Goal: Entertainment & Leisure: Consume media (video, audio)

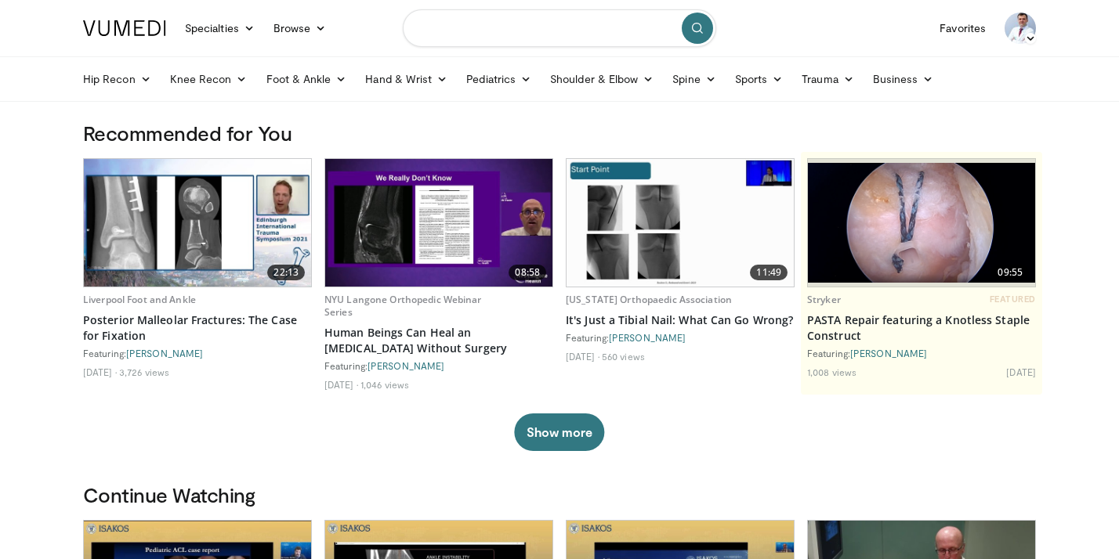
click at [486, 38] on input "Search topics, interventions" at bounding box center [559, 28] width 313 height 38
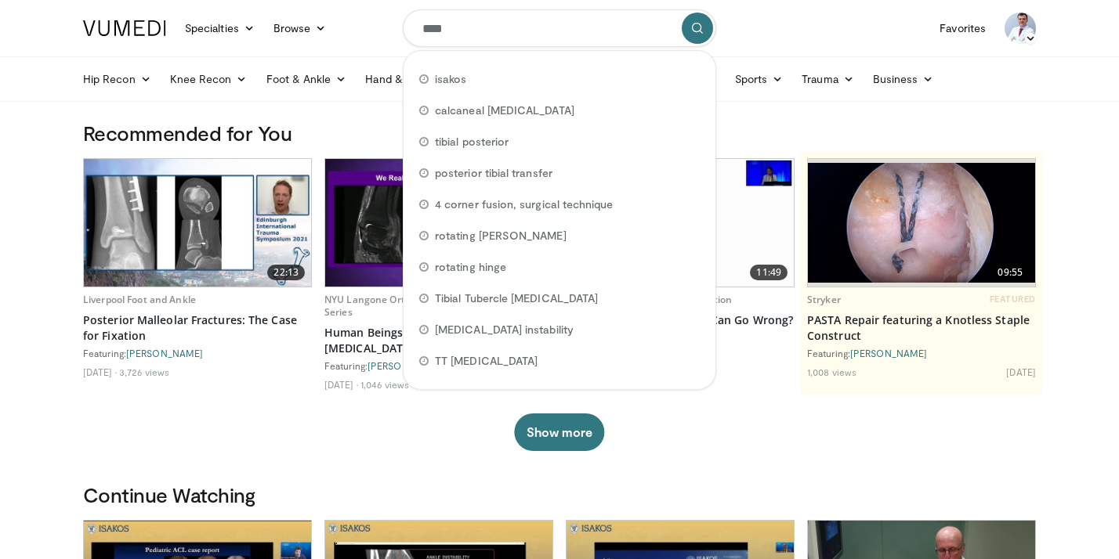
type input "*****"
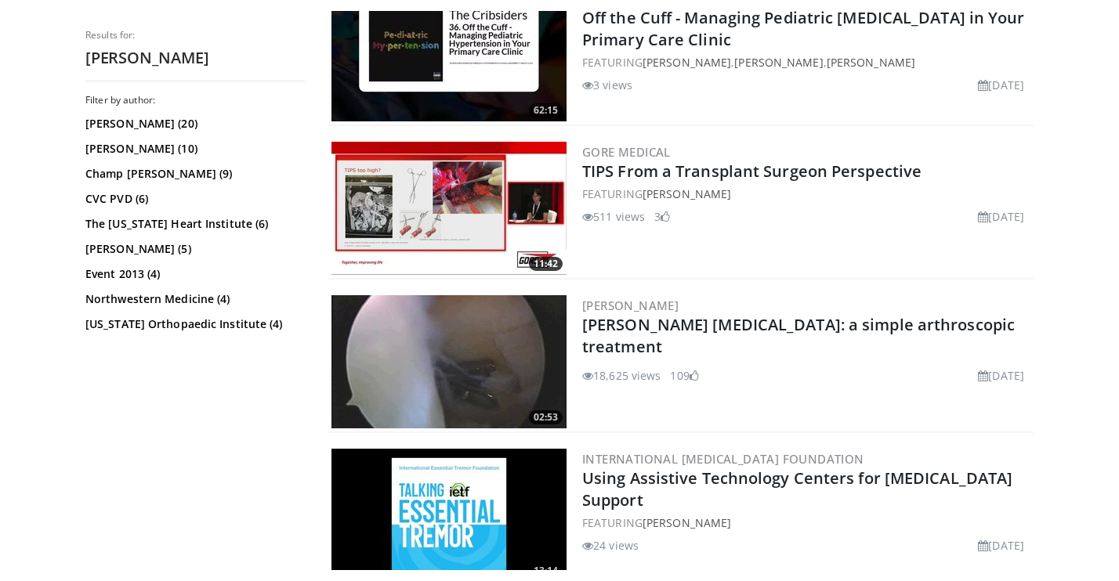
scroll to position [1027, 0]
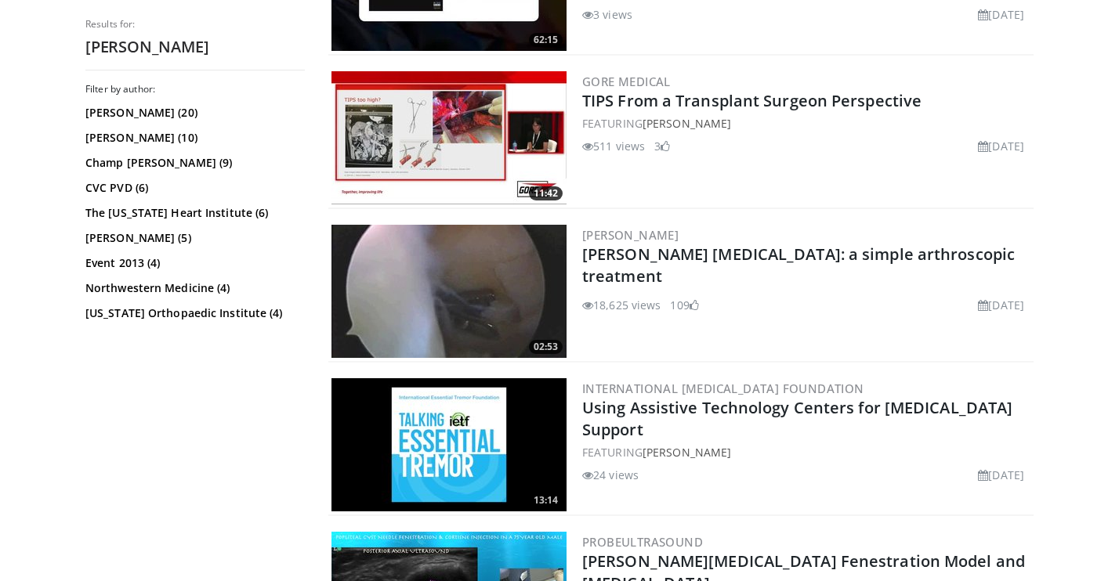
click at [302, 393] on div "Filter by author: Miguel Montero-Baker (20) Christopher Baker (10) Champ Baker …" at bounding box center [194, 326] width 219 height 487
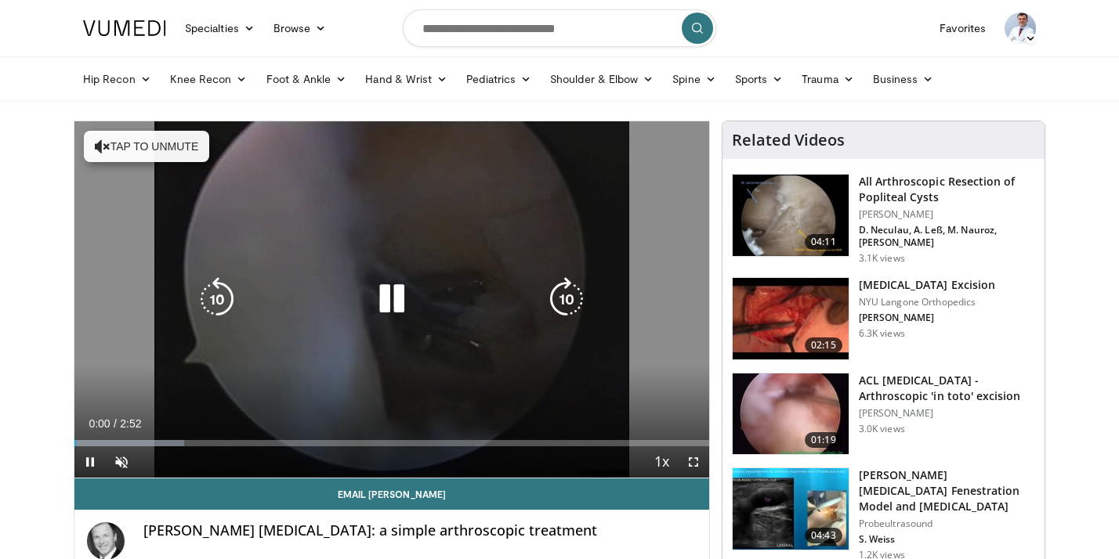
click at [156, 150] on button "Tap to unmute" at bounding box center [146, 146] width 125 height 31
click at [385, 287] on icon "Video Player" at bounding box center [392, 299] width 44 height 44
click at [276, 286] on div "Video Player" at bounding box center [391, 299] width 381 height 31
click at [381, 290] on icon "Video Player" at bounding box center [392, 299] width 44 height 44
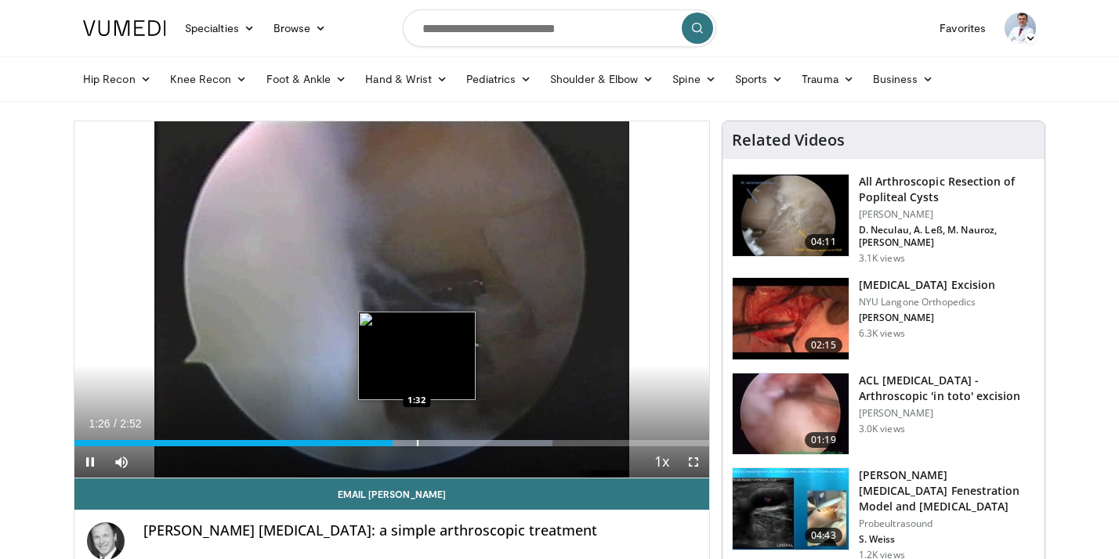
click at [418, 443] on div "Progress Bar" at bounding box center [418, 443] width 2 height 6
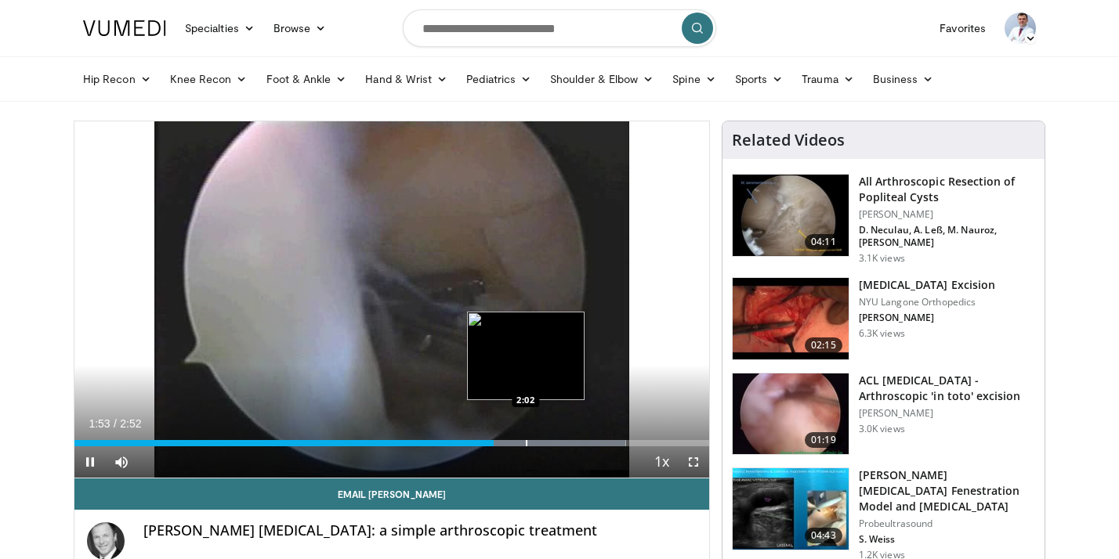
click at [526, 440] on div "Progress Bar" at bounding box center [527, 443] width 2 height 6
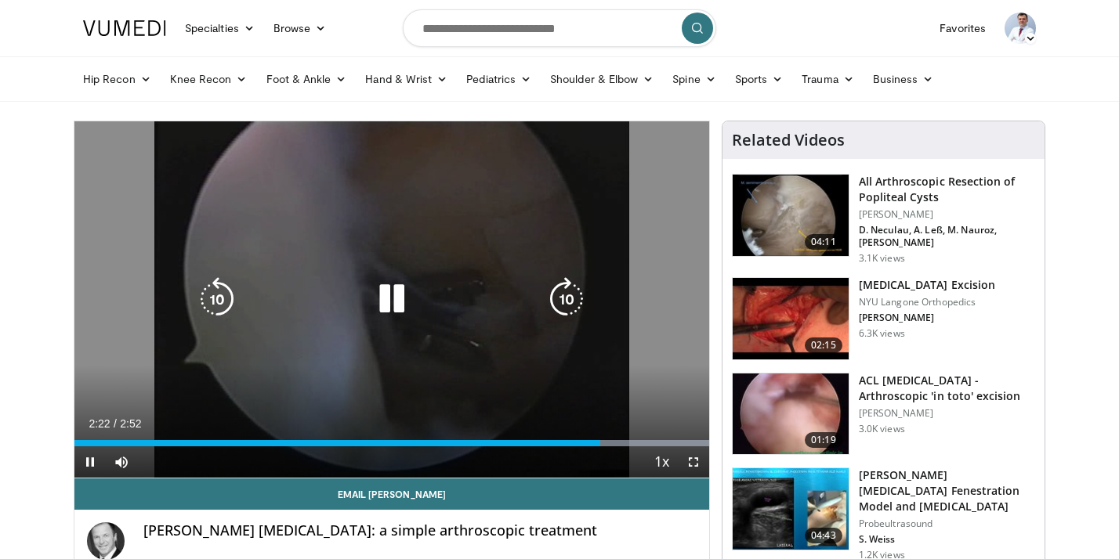
click at [396, 301] on icon "Video Player" at bounding box center [392, 299] width 44 height 44
